Goal: Contribute content: Contribute content

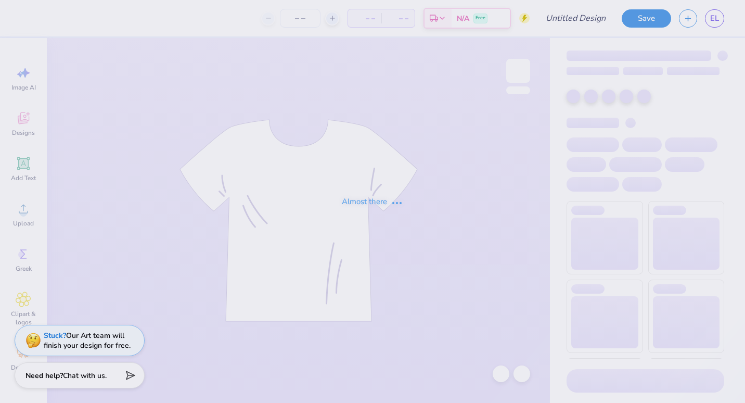
type input "parents weekend 2025"
type input "30"
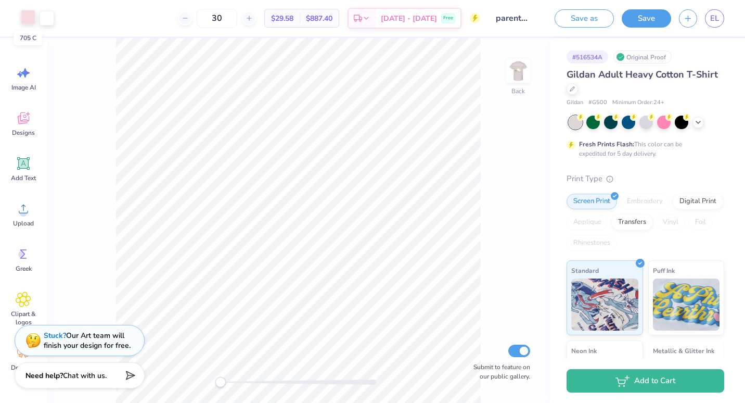
click at [23, 18] on div at bounding box center [28, 17] width 15 height 15
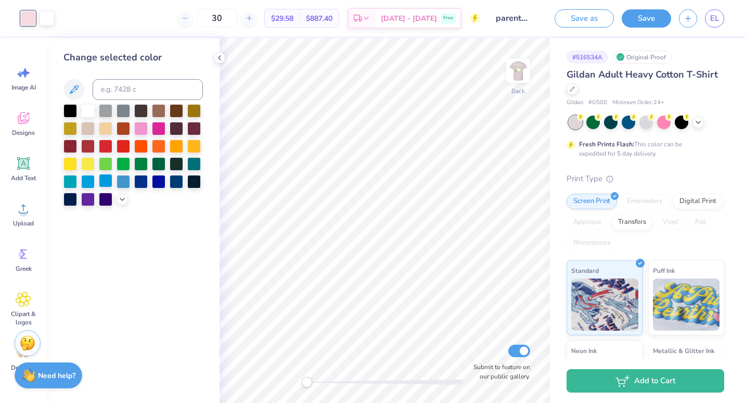
click at [108, 185] on div at bounding box center [106, 181] width 14 height 14
click at [123, 181] on div at bounding box center [123, 181] width 14 height 14
click at [125, 199] on icon at bounding box center [122, 198] width 8 height 8
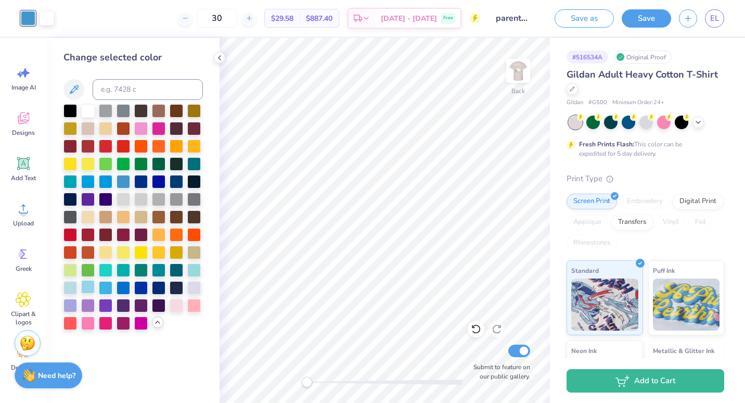
click at [89, 289] on div at bounding box center [88, 287] width 14 height 14
click at [524, 73] on img at bounding box center [518, 71] width 42 height 42
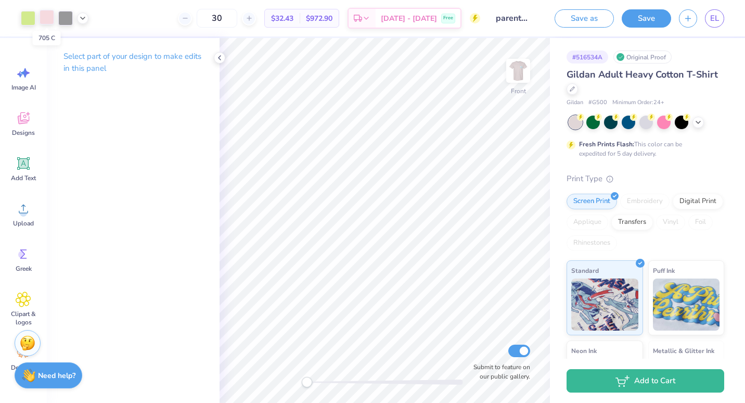
click at [44, 14] on div at bounding box center [47, 17] width 15 height 15
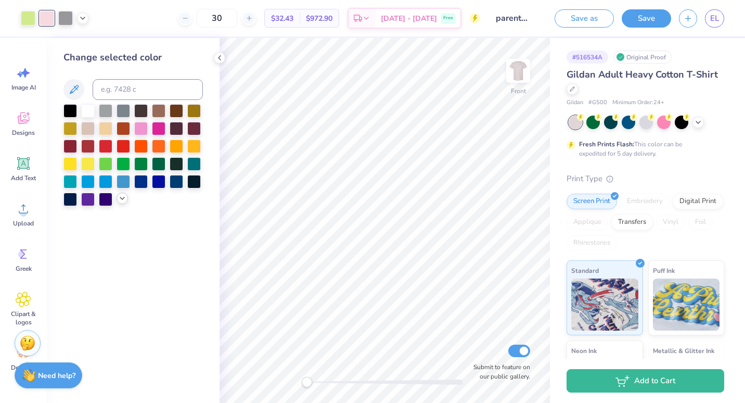
click at [127, 197] on div at bounding box center [121, 197] width 11 height 11
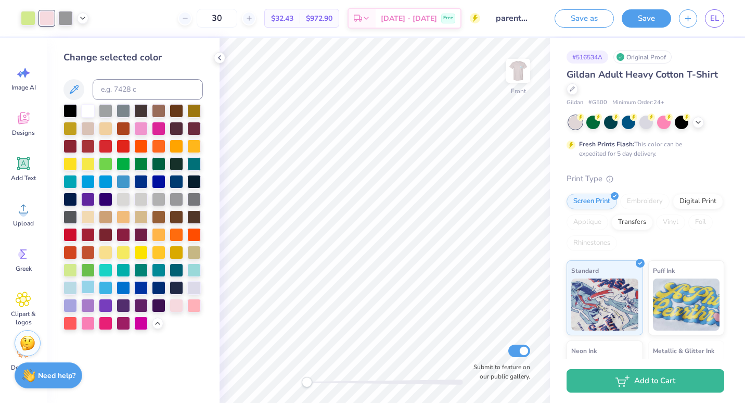
click at [87, 290] on div at bounding box center [88, 287] width 14 height 14
click at [647, 18] on button "Save" at bounding box center [645, 17] width 49 height 18
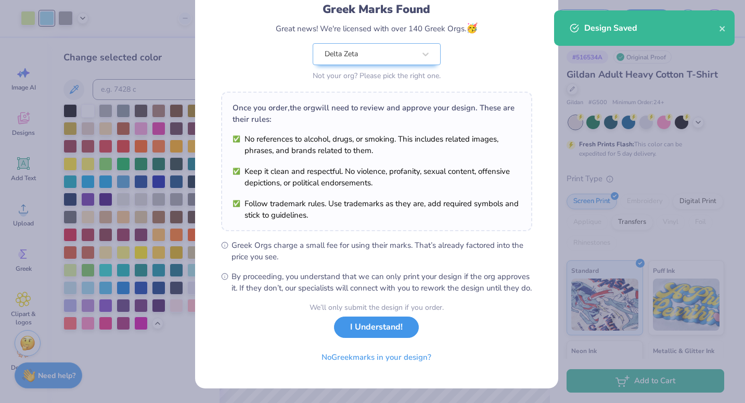
click at [380, 323] on button "I Understand!" at bounding box center [376, 326] width 85 height 21
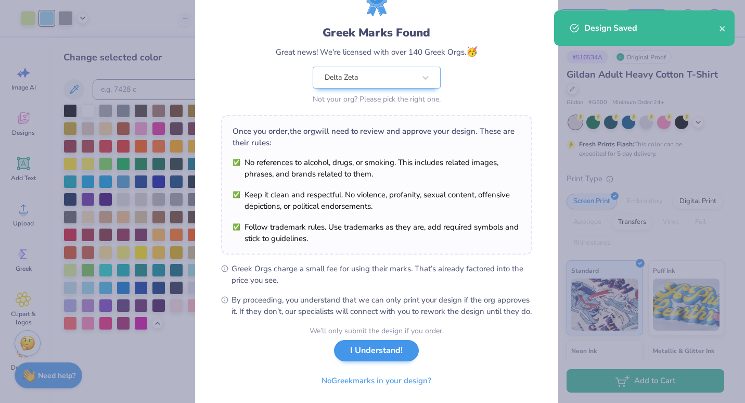
select select "Member apparel for registered Student Organization / Department / School"
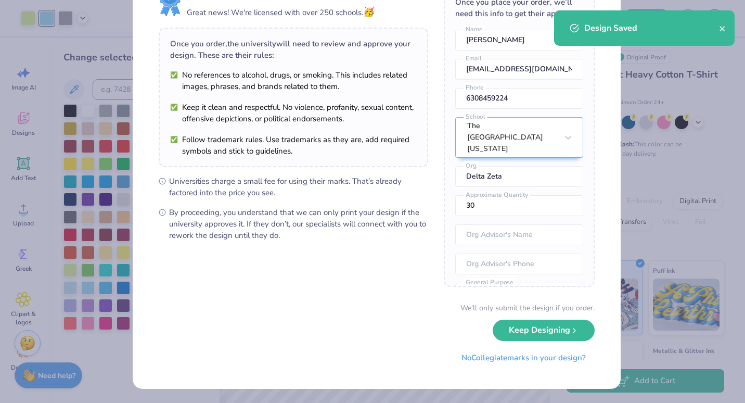
scroll to position [0, 0]
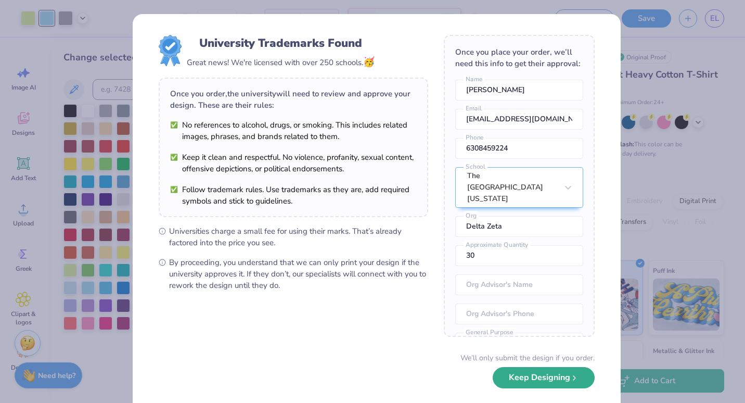
click at [517, 377] on button "Keep Designing" at bounding box center [543, 377] width 102 height 21
